Goal: Navigation & Orientation: Find specific page/section

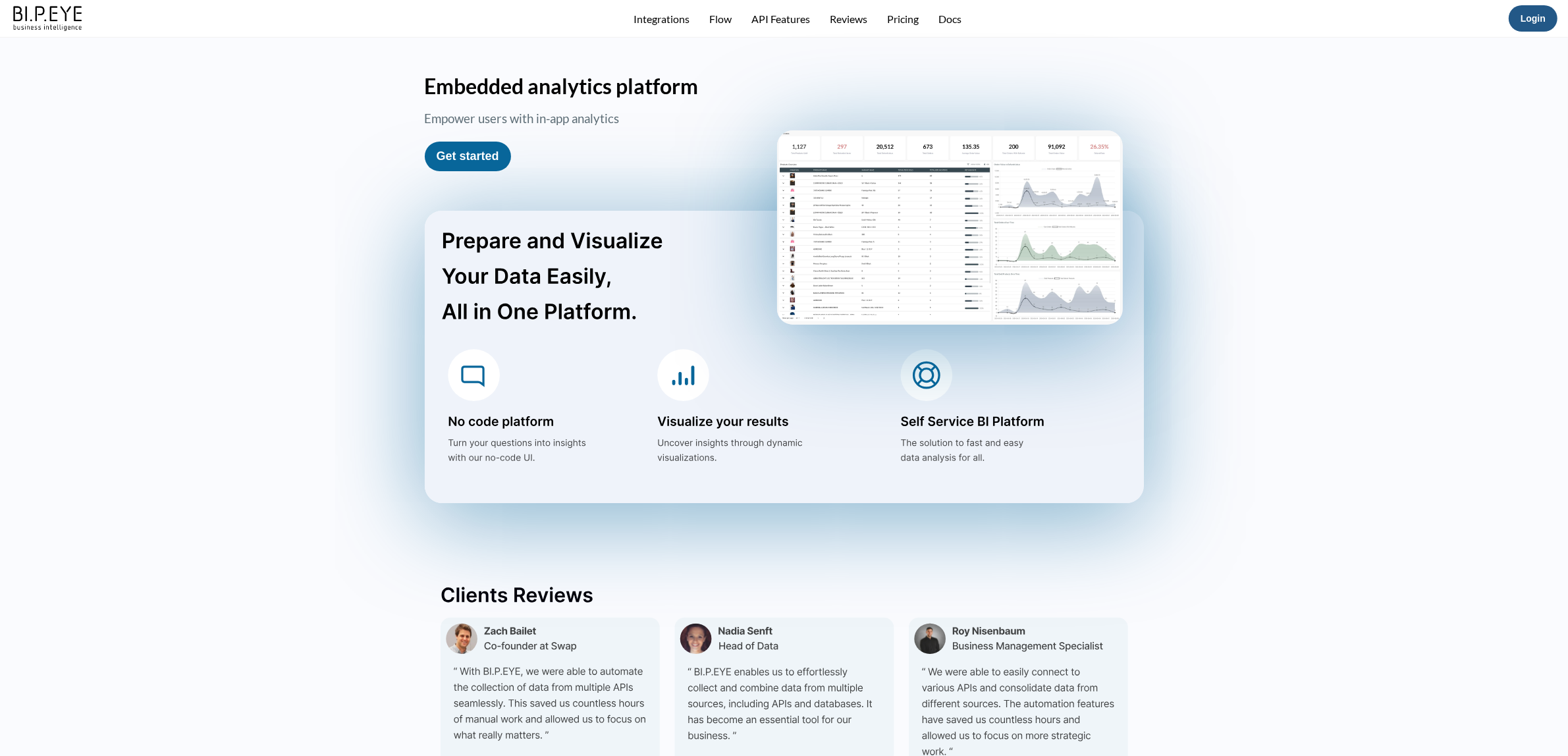
click at [1254, 22] on link "Login" at bounding box center [1533, 18] width 25 height 10
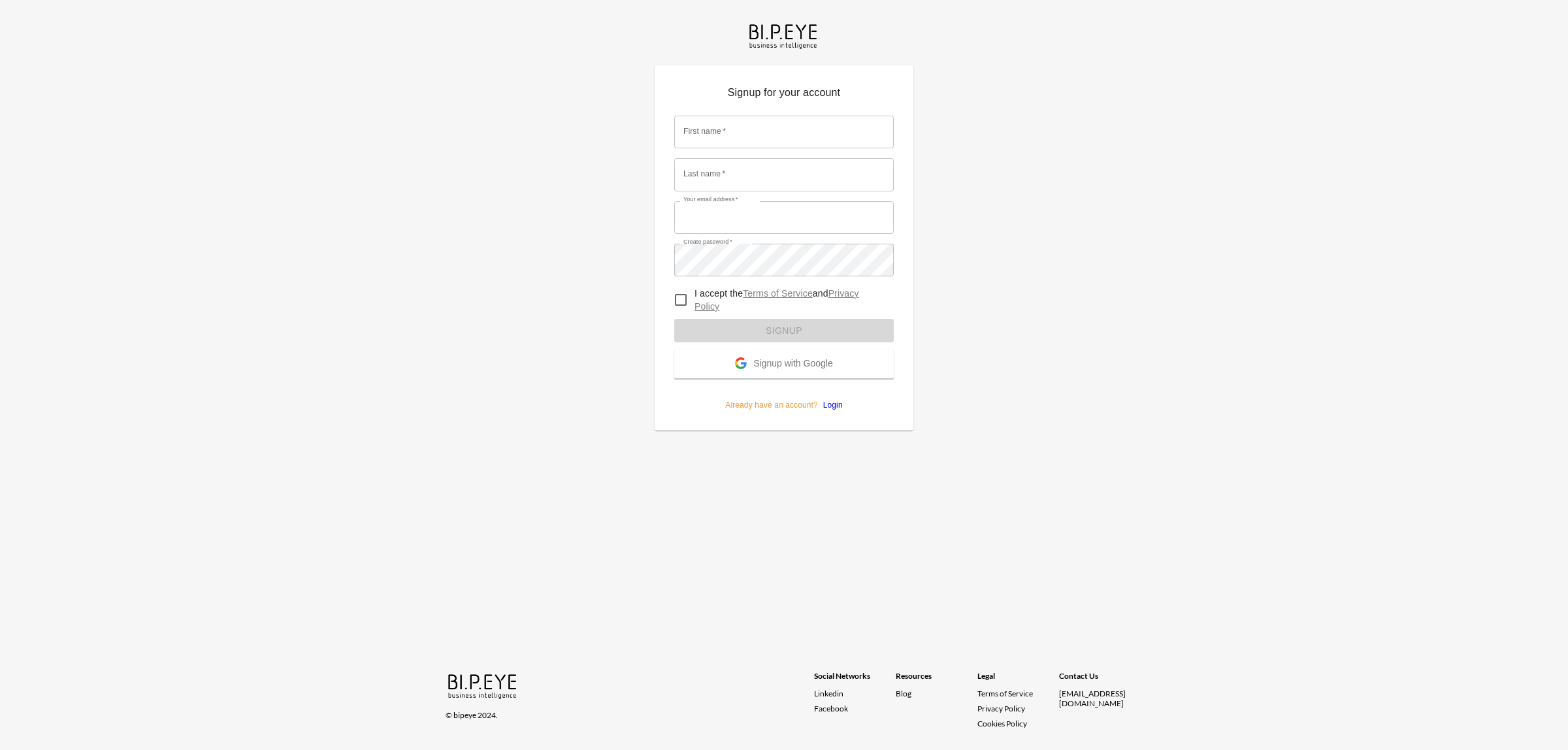
type input "[EMAIL_ADDRESS][DOMAIN_NAME]"
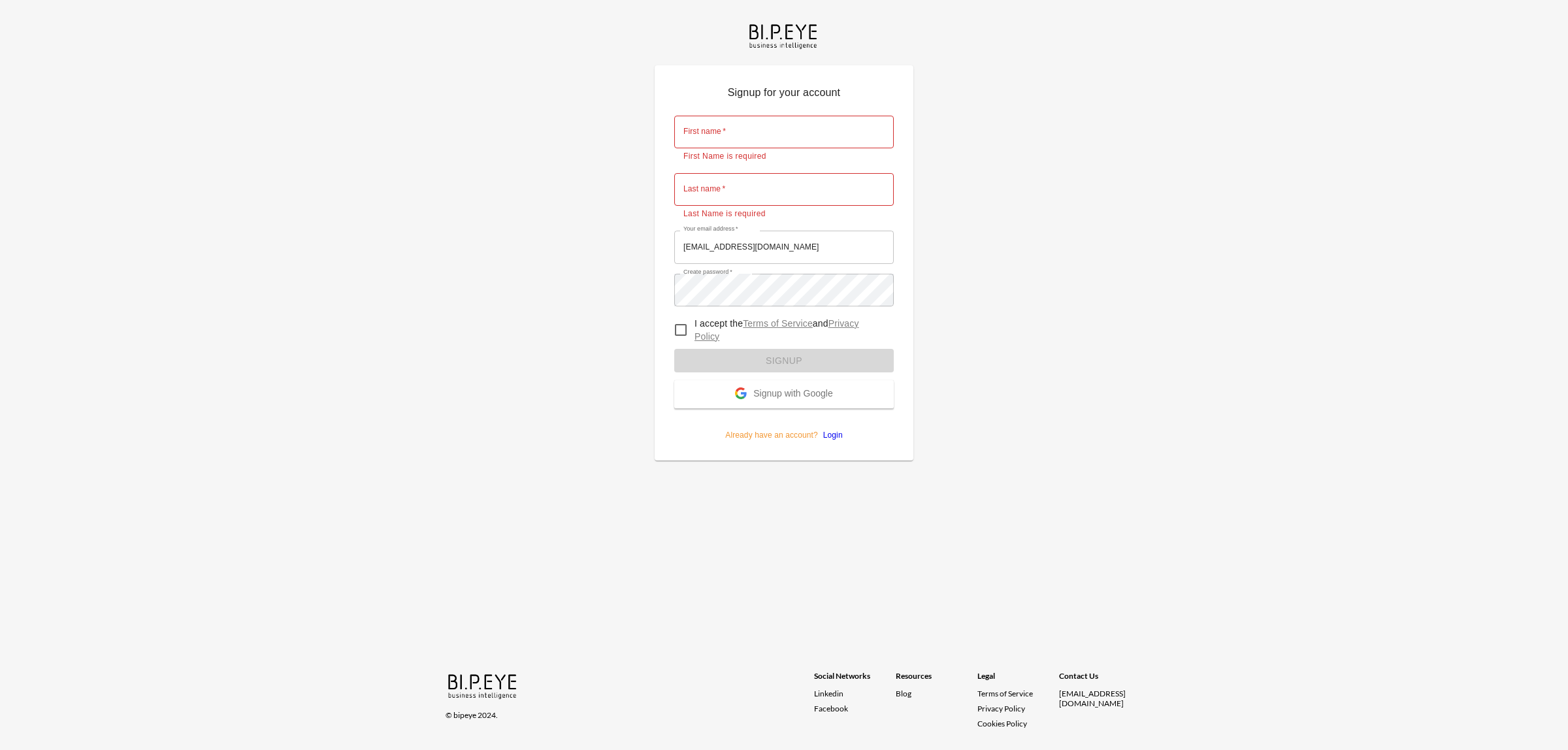
click at [831, 405] on form "First name   * First name   * First Name is required Last name   * Last name   …" at bounding box center [784, 273] width 220 height 335
click at [837, 432] on link "Login" at bounding box center [830, 434] width 25 height 9
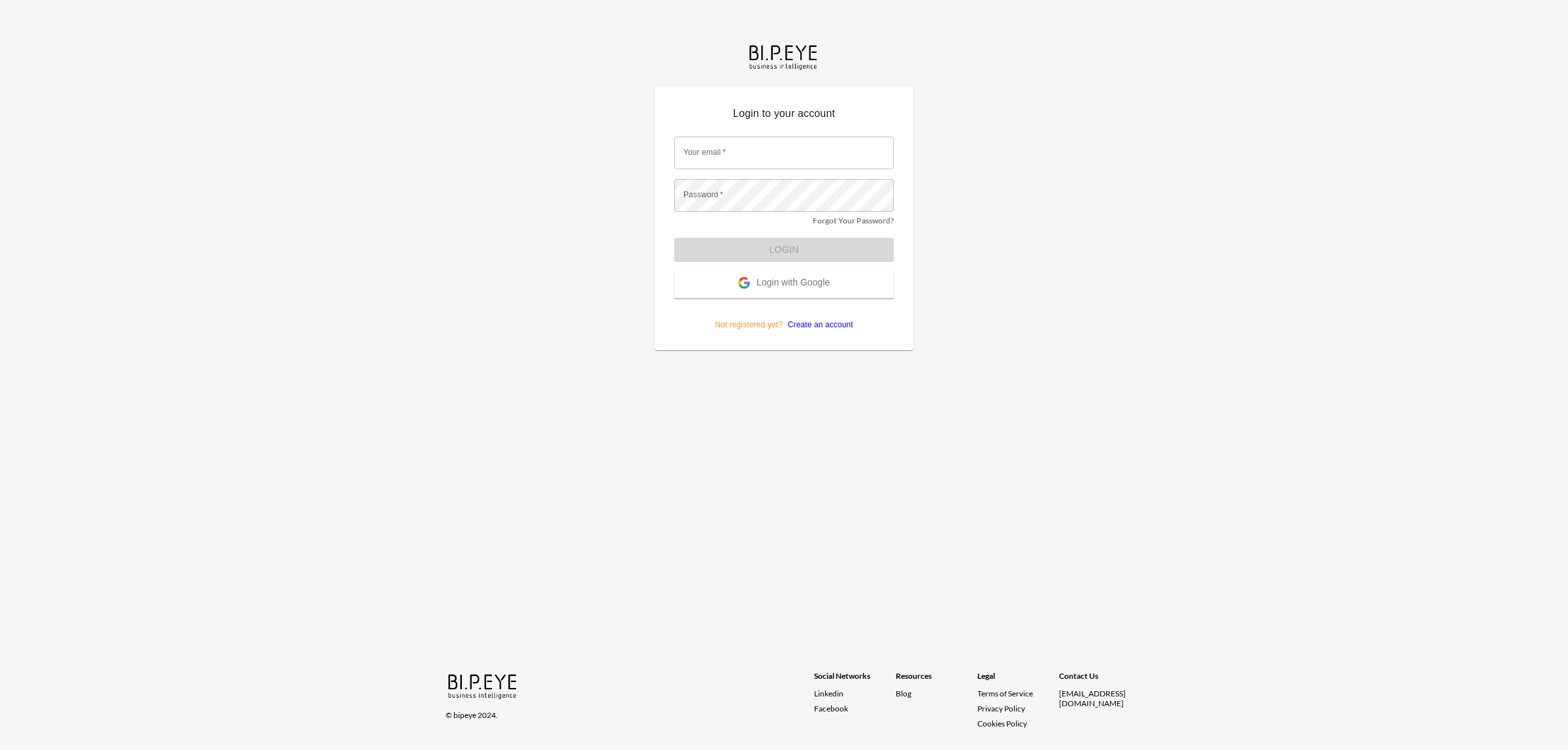
type input "[EMAIL_ADDRESS][DOMAIN_NAME]"
click at [786, 239] on button "Login" at bounding box center [784, 250] width 220 height 24
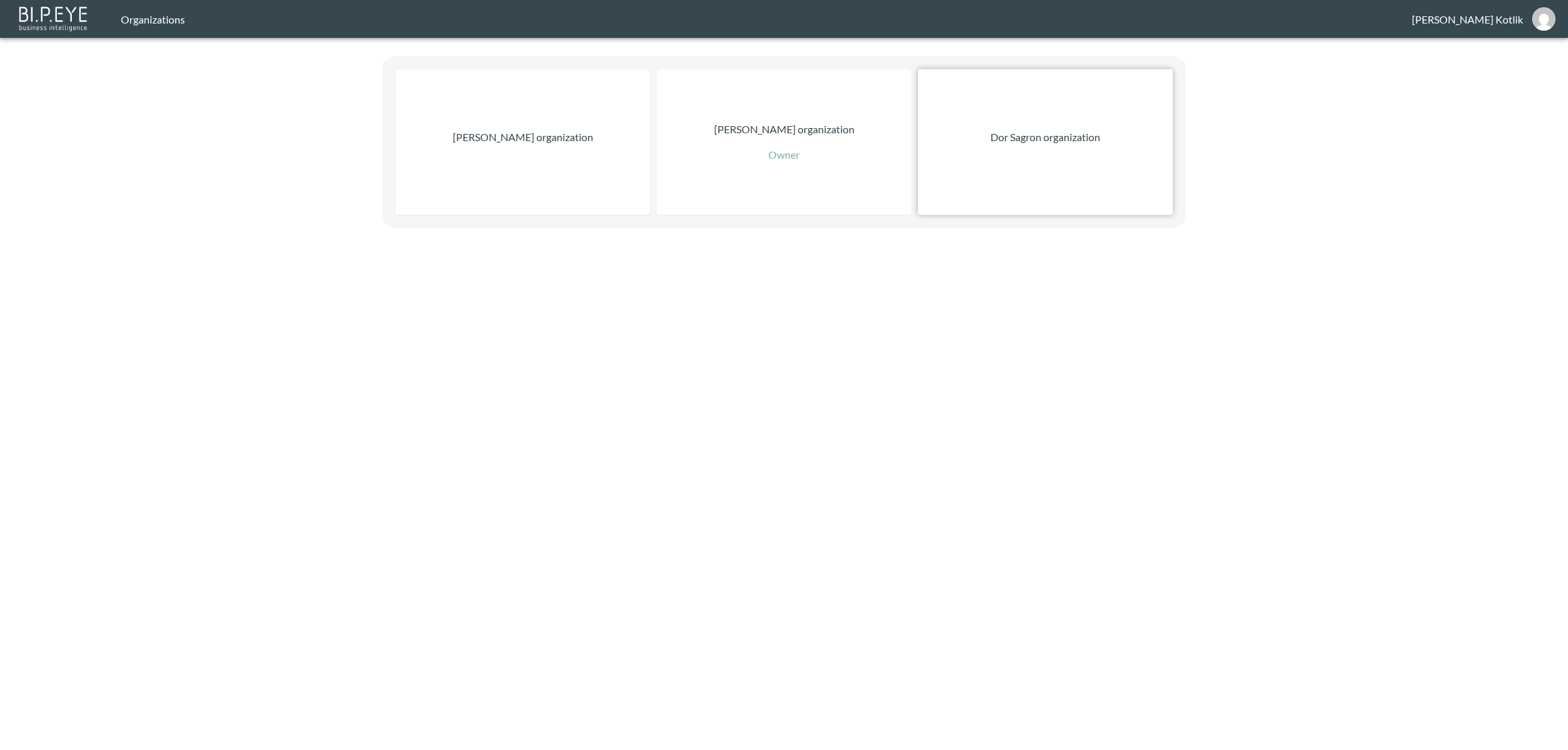
click at [996, 138] on p "Dor Sagron organization" at bounding box center [1045, 137] width 109 height 16
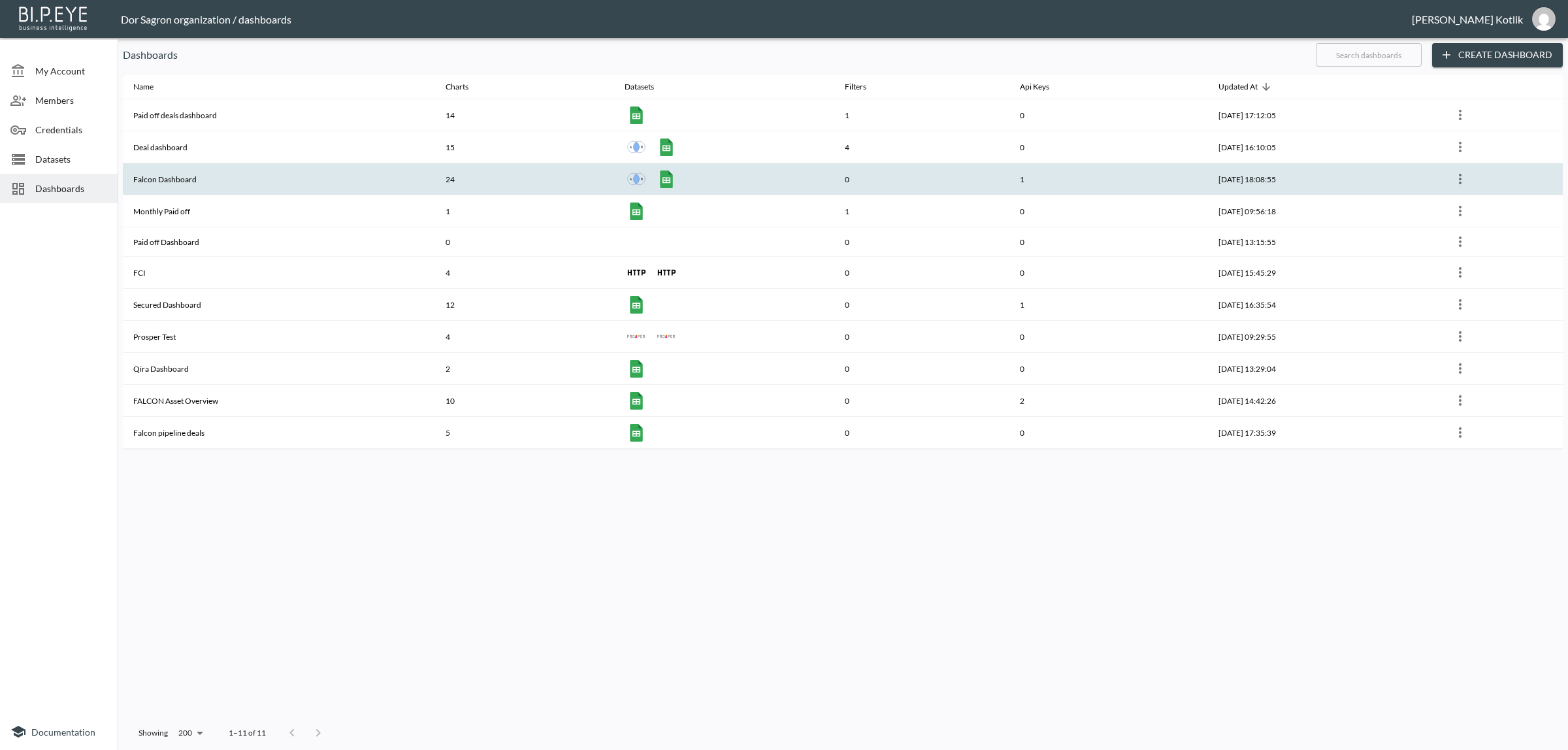
click at [154, 174] on th "Falcon Dashboard" at bounding box center [279, 179] width 312 height 32
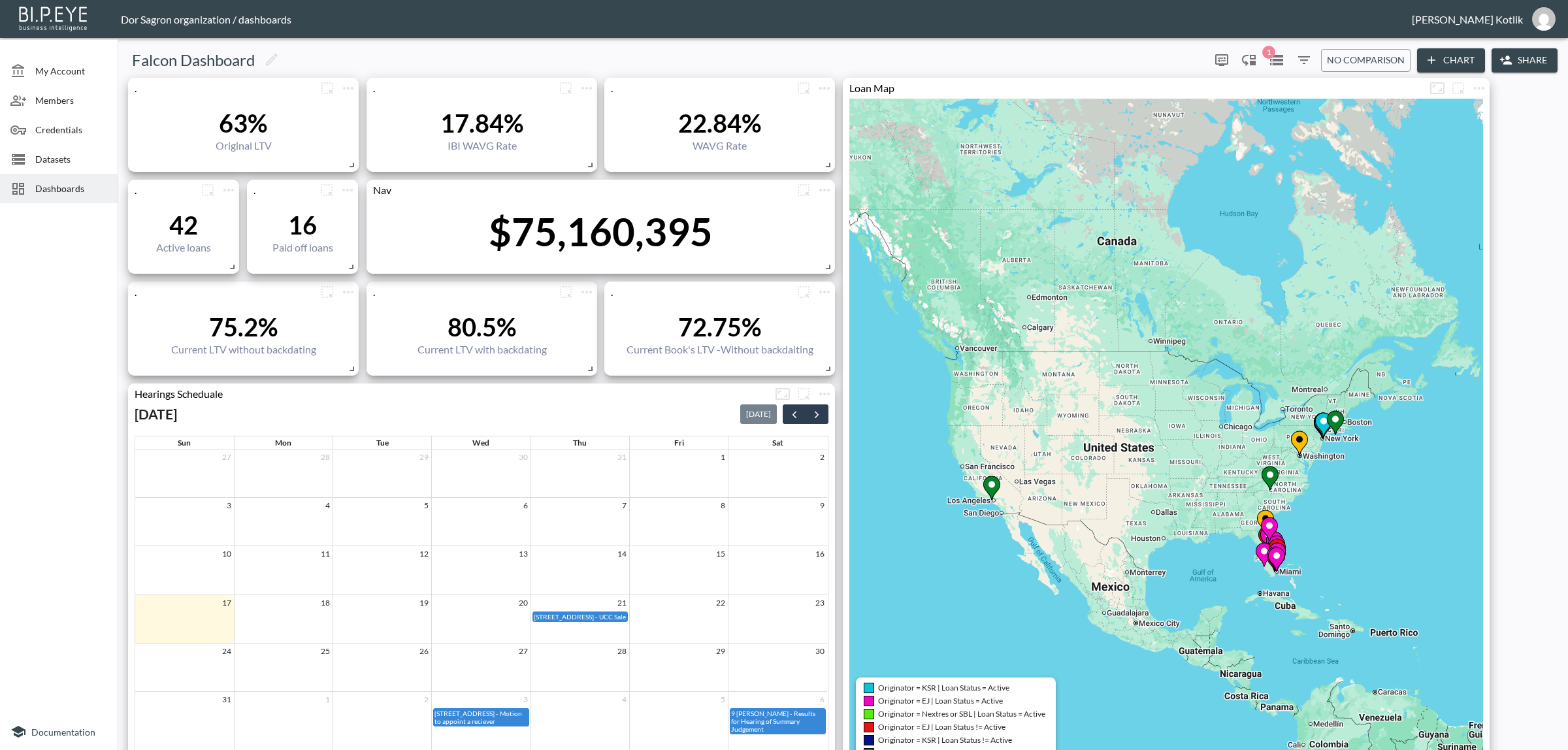
scroll to position [82, 0]
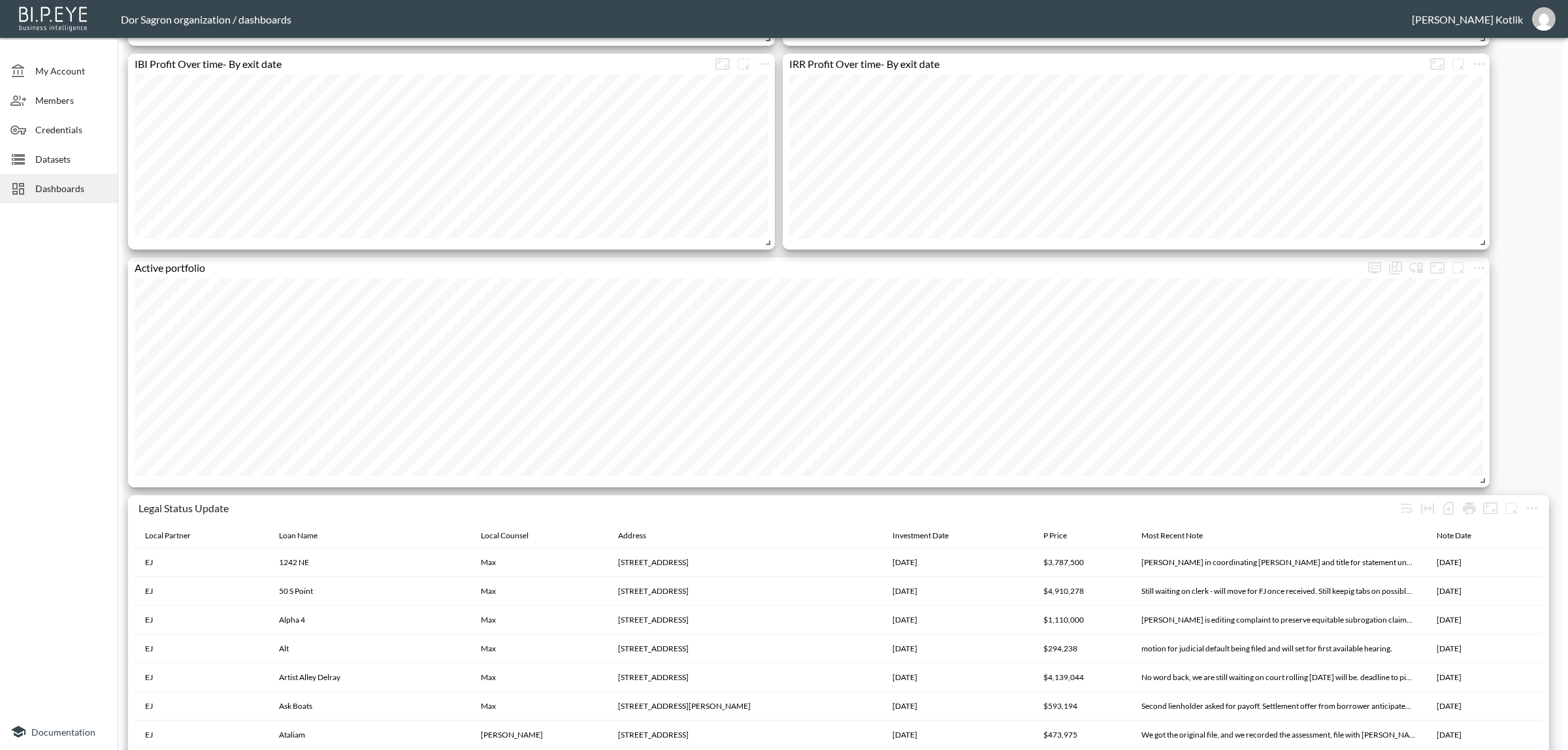
scroll to position [2625, 0]
